Goal: Information Seeking & Learning: Learn about a topic

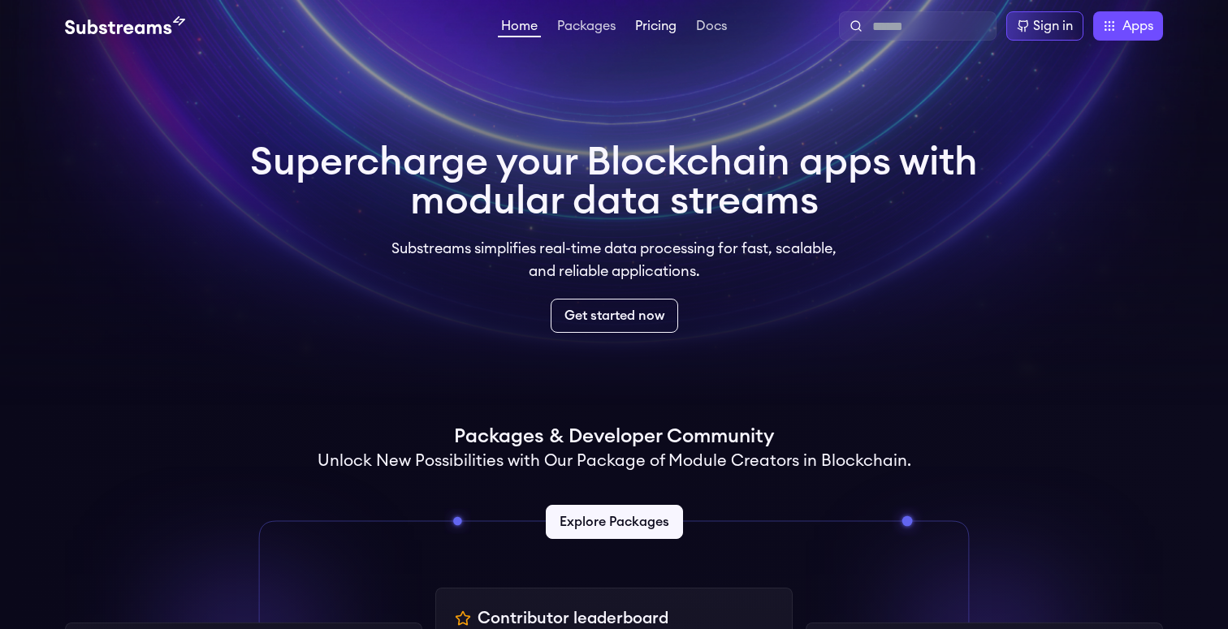
click at [655, 24] on link "Pricing" at bounding box center [656, 27] width 48 height 16
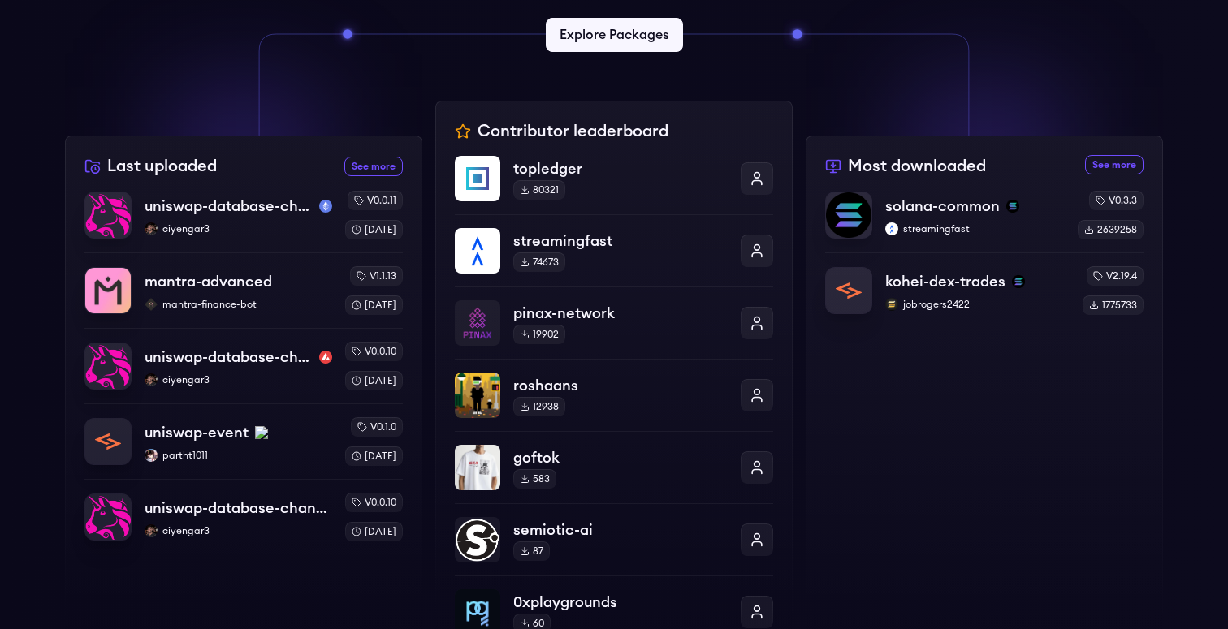
scroll to position [425, 0]
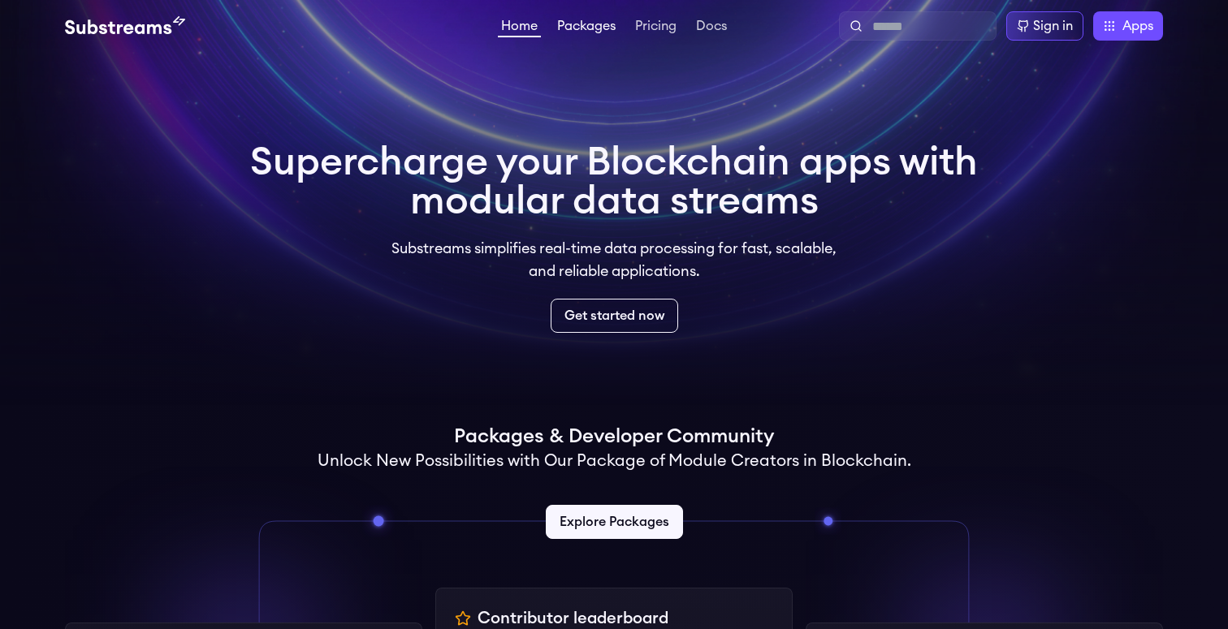
click at [579, 24] on link "Packages" at bounding box center [586, 27] width 65 height 16
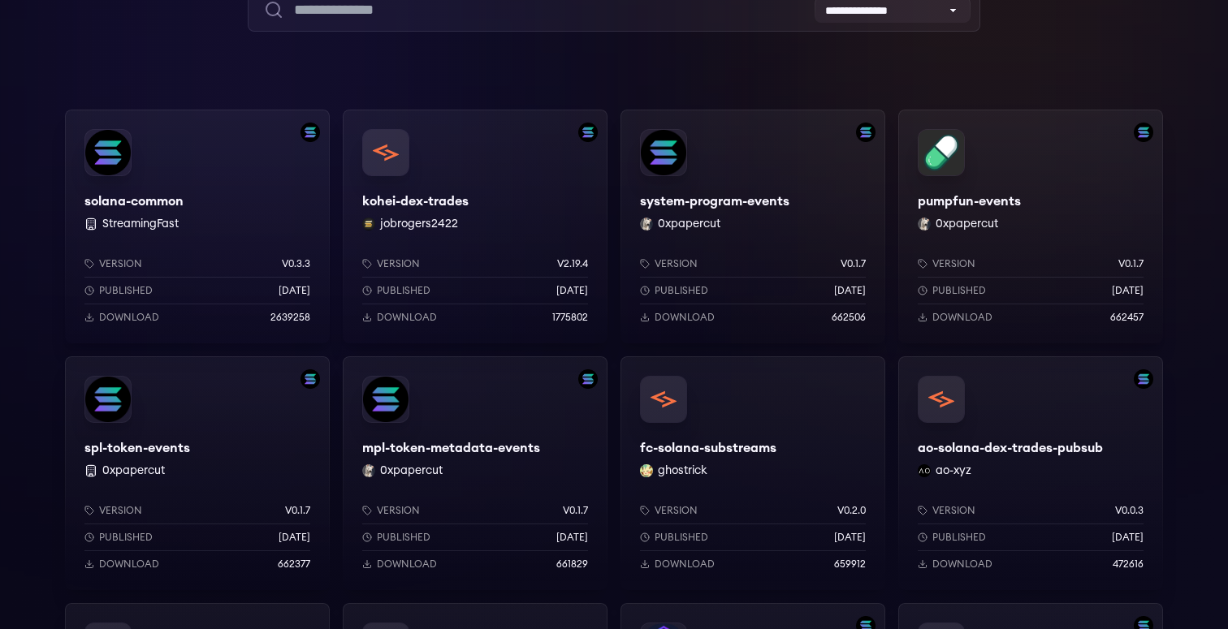
scroll to position [258, 0]
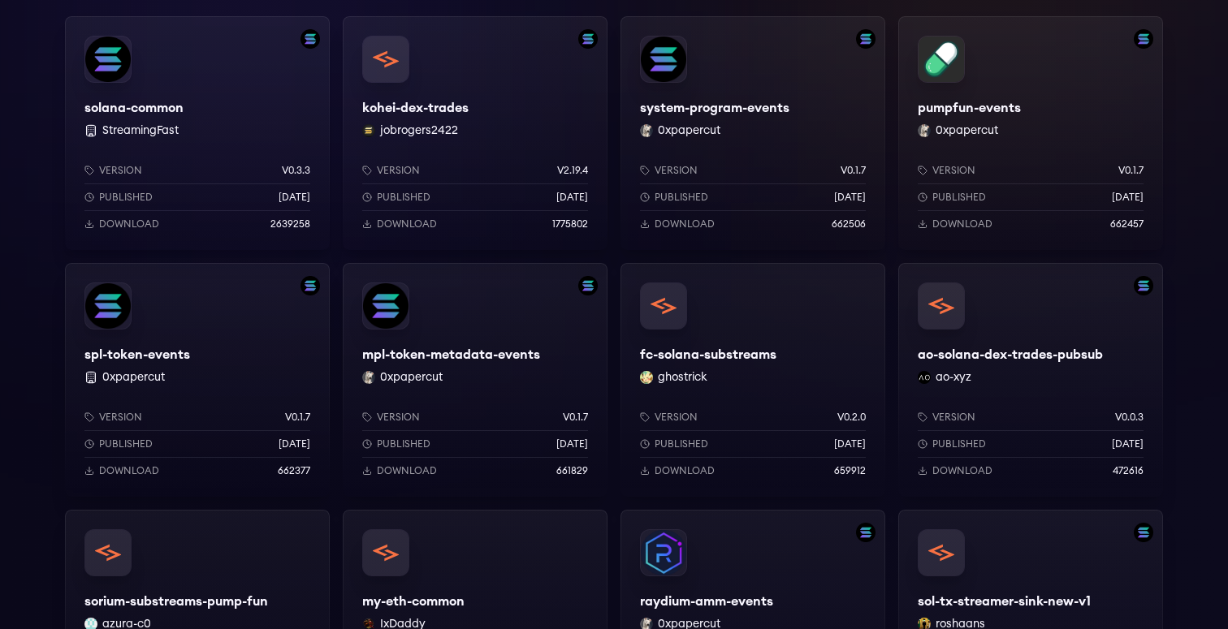
scroll to position [266, 0]
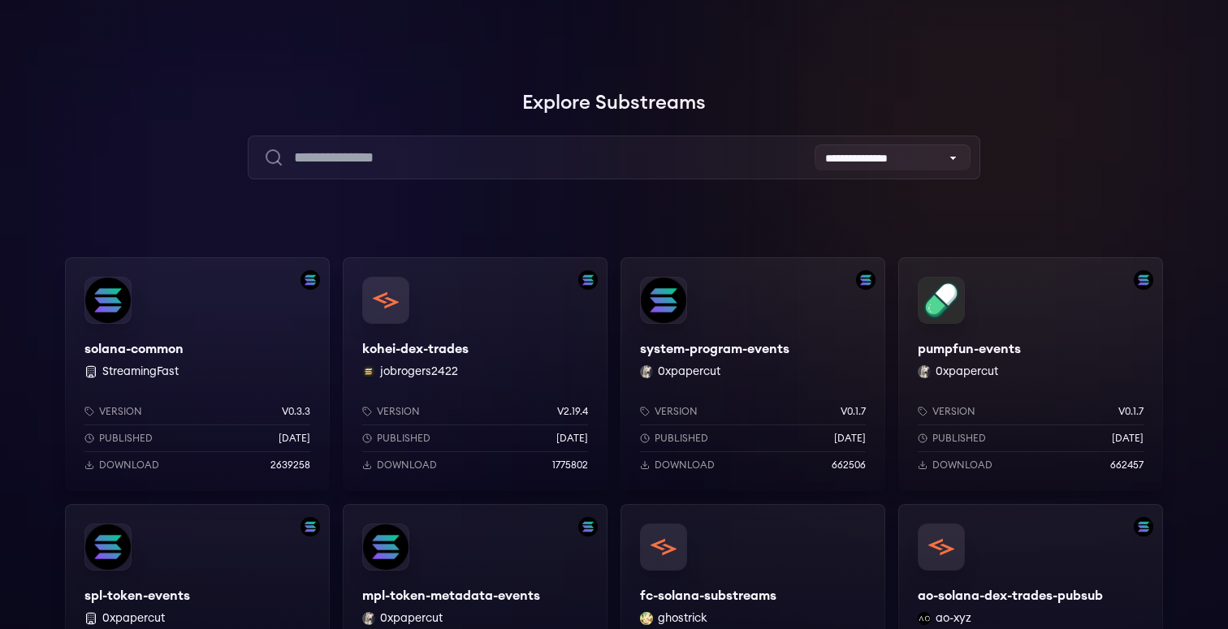
scroll to position [34, 0]
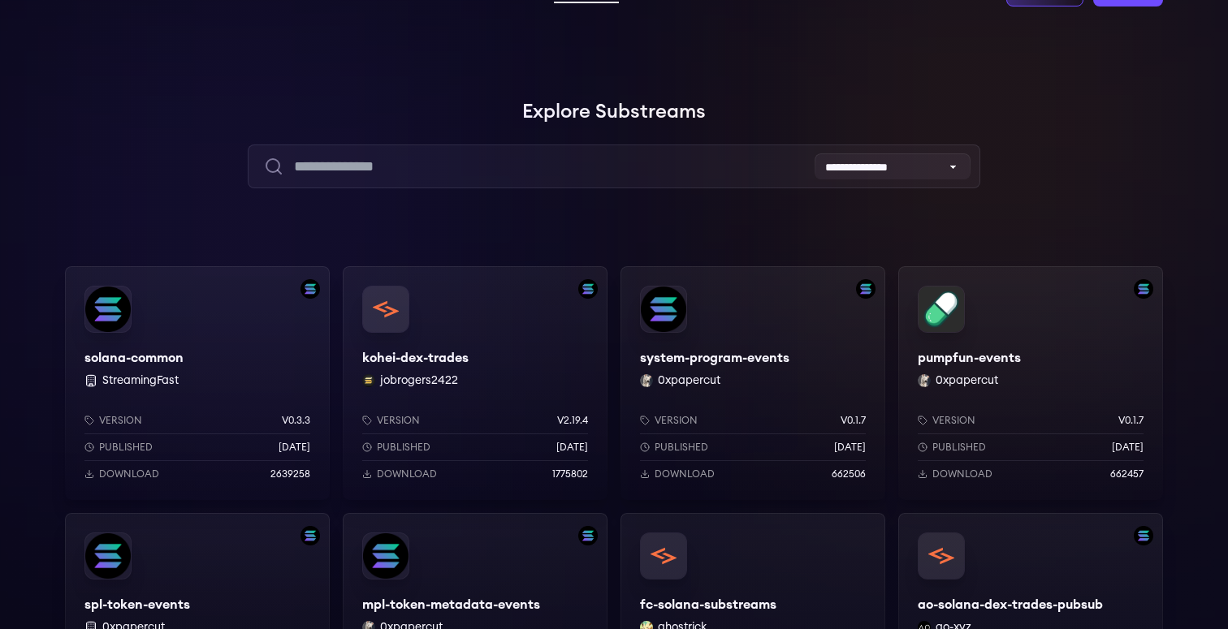
click at [114, 316] on div "solana-common StreamingFast Version v0.3.3 Published 7 months ago Download 2639…" at bounding box center [197, 383] width 265 height 234
